Goal: Task Accomplishment & Management: Manage account settings

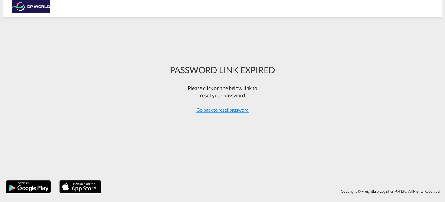
click at [225, 112] on span "Go back to reset password" at bounding box center [223, 110] width 52 height 6
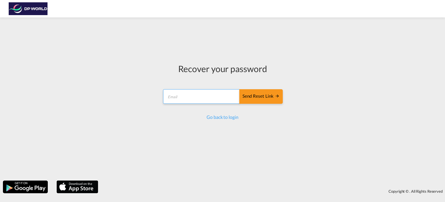
click at [204, 96] on input "email" at bounding box center [201, 96] width 77 height 14
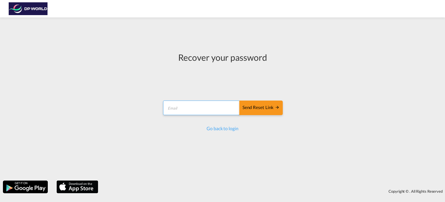
type input "[EMAIL_ADDRESS][PERSON_NAME][DOMAIN_NAME]"
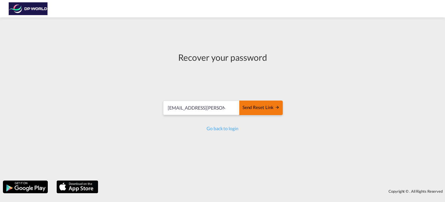
click at [256, 110] on div "Send reset link" at bounding box center [261, 107] width 37 height 7
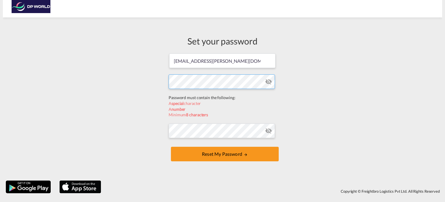
click at [201, 95] on form "katlyn.rodriquez@dpworld.com Password must contain the following: A special cha…" at bounding box center [223, 108] width 108 height 110
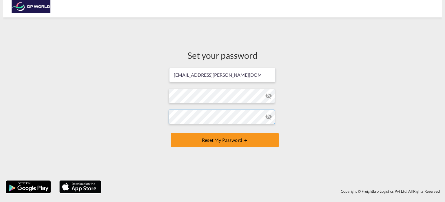
click at [199, 133] on form "katlyn.rodriquez@dpworld.com Password must contain the following: A special cha…" at bounding box center [223, 108] width 108 height 82
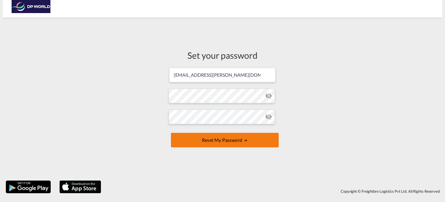
click at [210, 139] on button "Reset my password" at bounding box center [225, 140] width 108 height 14
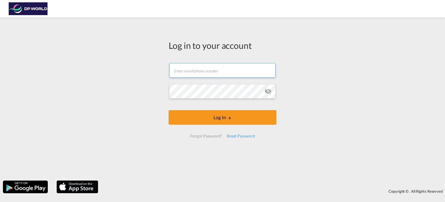
click at [238, 70] on input "text" at bounding box center [222, 70] width 106 height 14
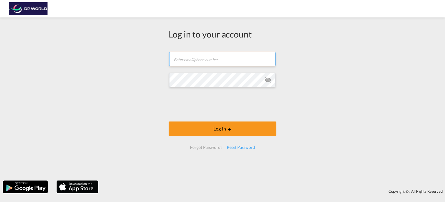
click at [207, 60] on input "text" at bounding box center [222, 59] width 106 height 14
type input "[EMAIL_ADDRESS][PERSON_NAME][DOMAIN_NAME]"
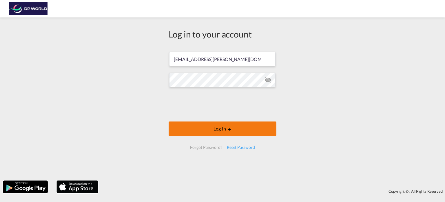
click at [227, 131] on button "Log In" at bounding box center [223, 128] width 108 height 14
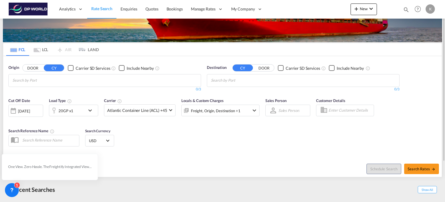
scroll to position [42, 0]
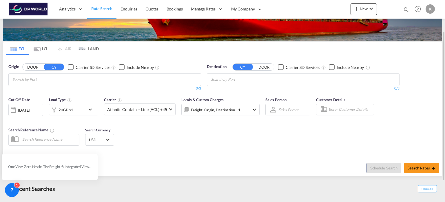
click at [431, 10] on div "K" at bounding box center [430, 8] width 9 height 9
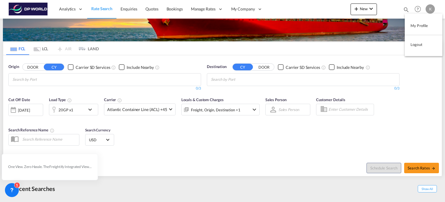
click at [423, 42] on button "Logout" at bounding box center [424, 45] width 38 height 12
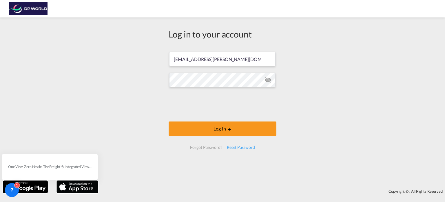
drag, startPoint x: 408, startPoint y: 0, endPoint x: 327, endPoint y: 11, distance: 82.0
click at [327, 11] on div at bounding box center [222, 8] width 445 height 13
